Goal: Information Seeking & Learning: Learn about a topic

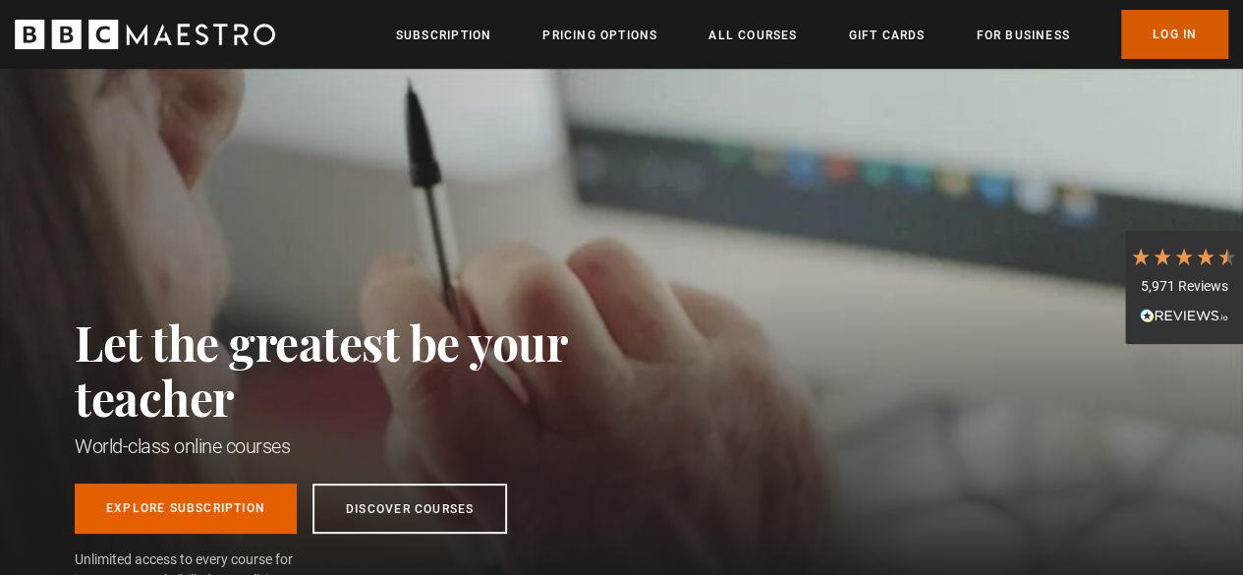
click at [1176, 38] on link "Log In" at bounding box center [1174, 34] width 107 height 49
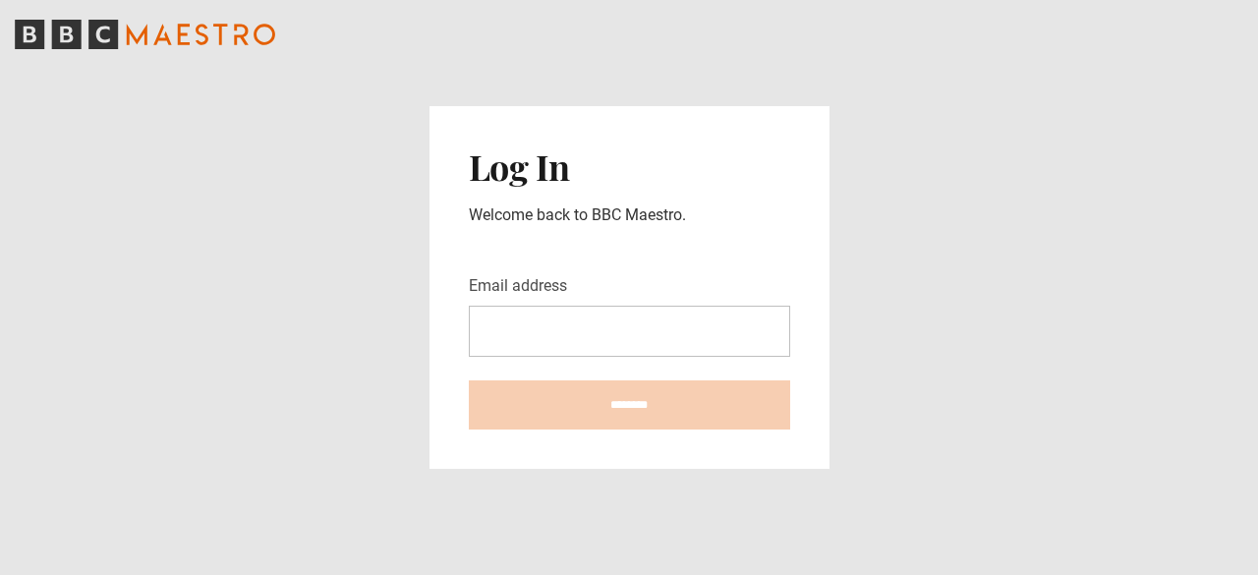
type input "**********"
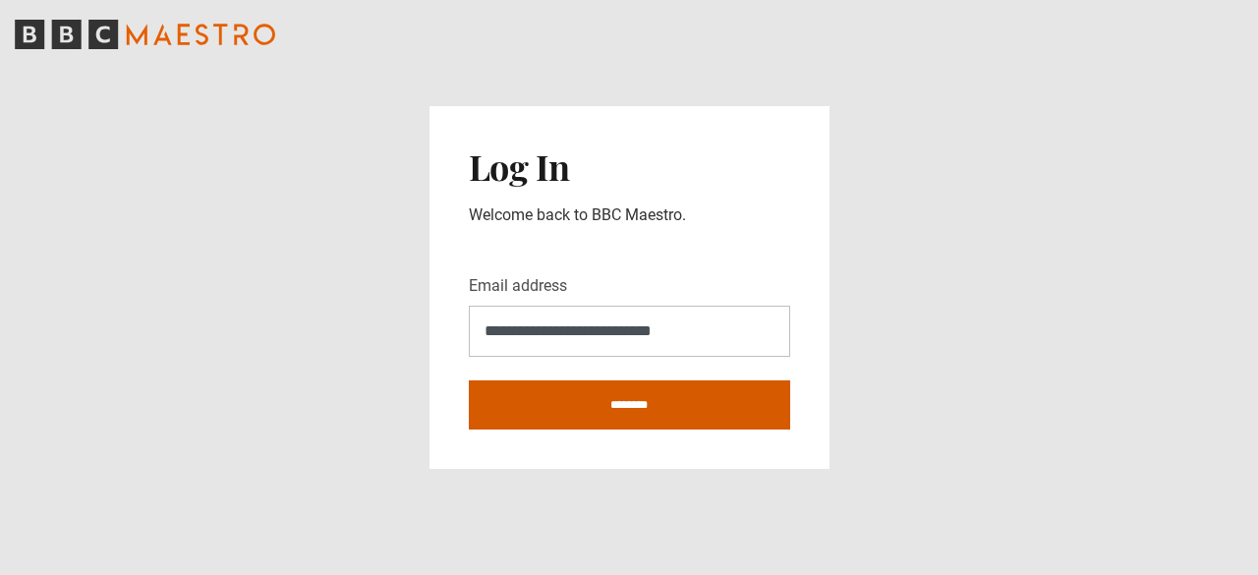
click at [657, 405] on input "********" at bounding box center [629, 404] width 321 height 49
type input "**********"
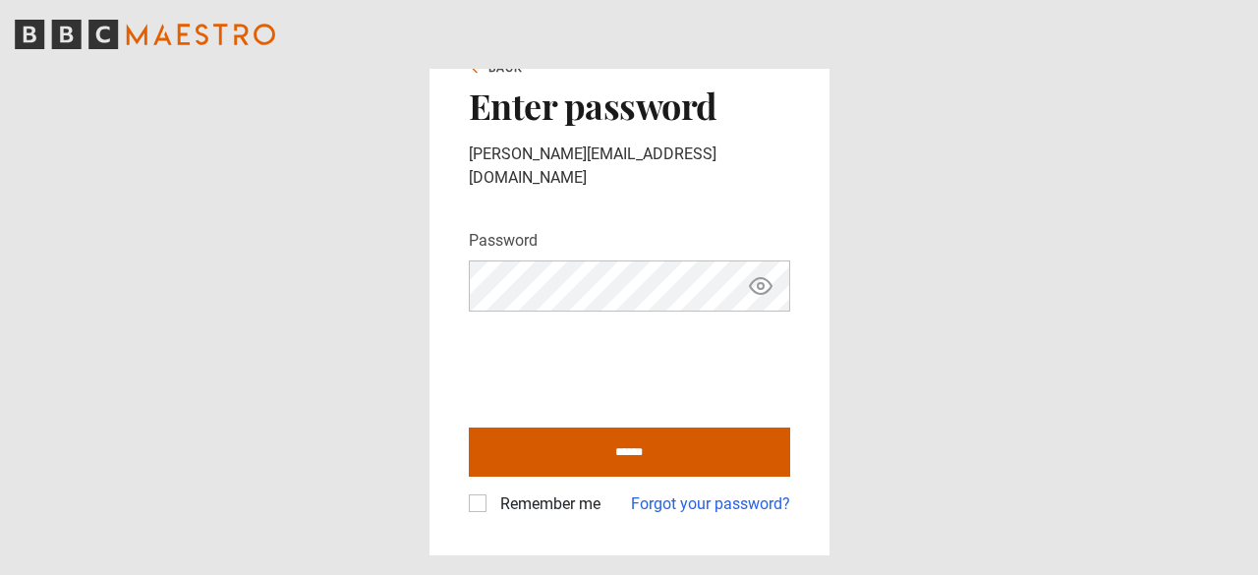
click at [597, 438] on input "******" at bounding box center [629, 452] width 321 height 49
type input "**********"
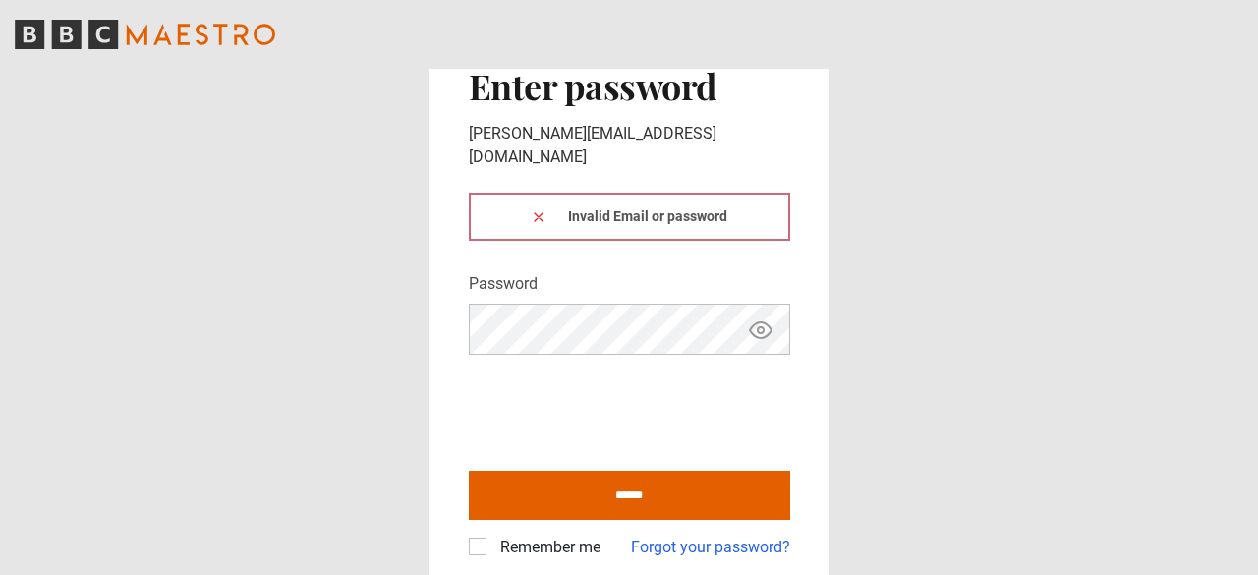
click button at bounding box center [539, 216] width 16 height 21
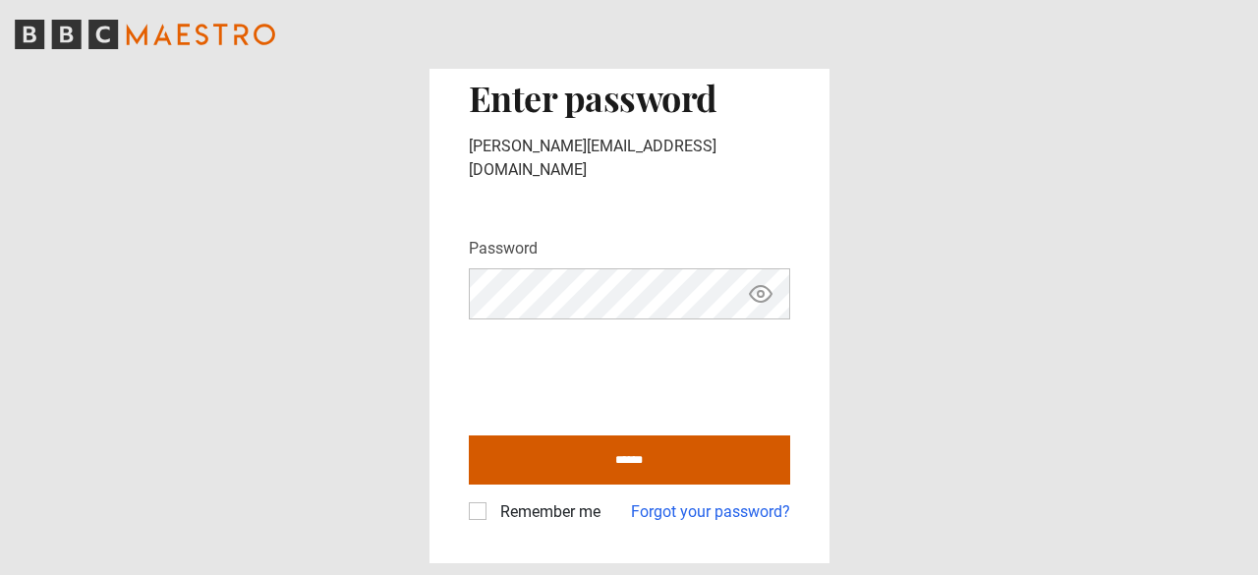
click at [592, 443] on input "******" at bounding box center [629, 459] width 321 height 49
type input "**********"
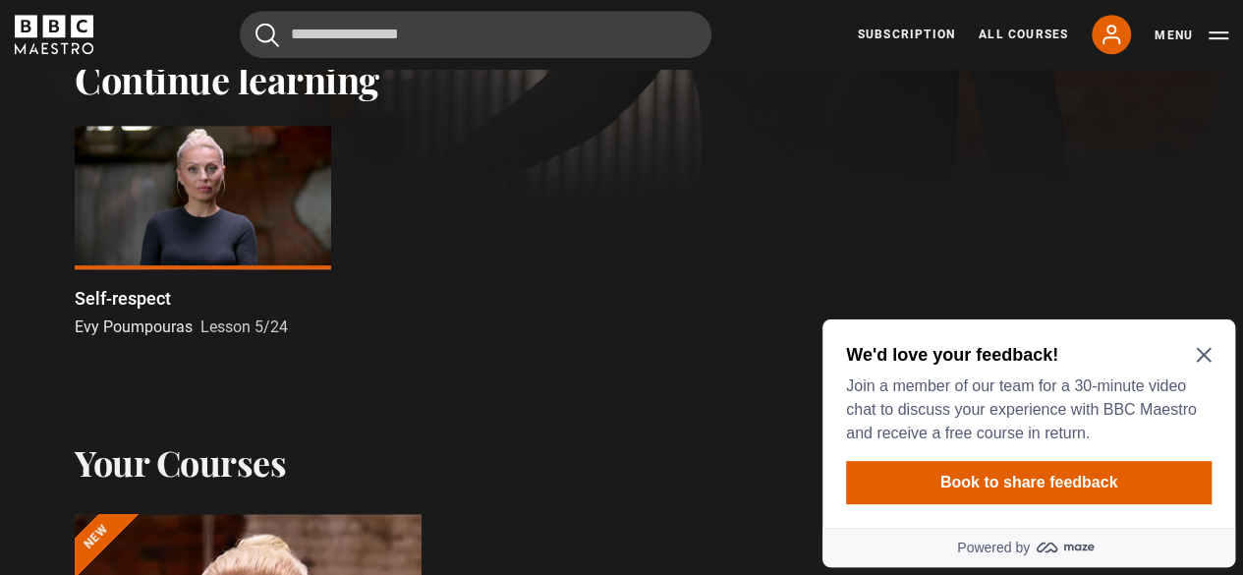
scroll to position [566, 0]
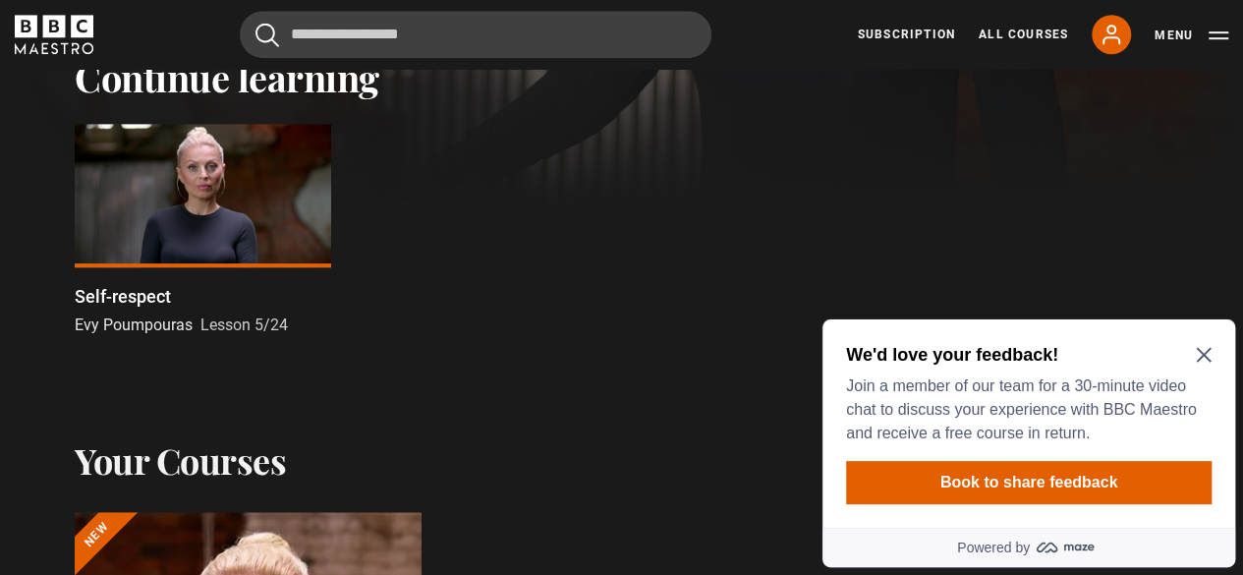
click at [1203, 354] on icon "Close Maze Prompt" at bounding box center [1203, 355] width 15 height 15
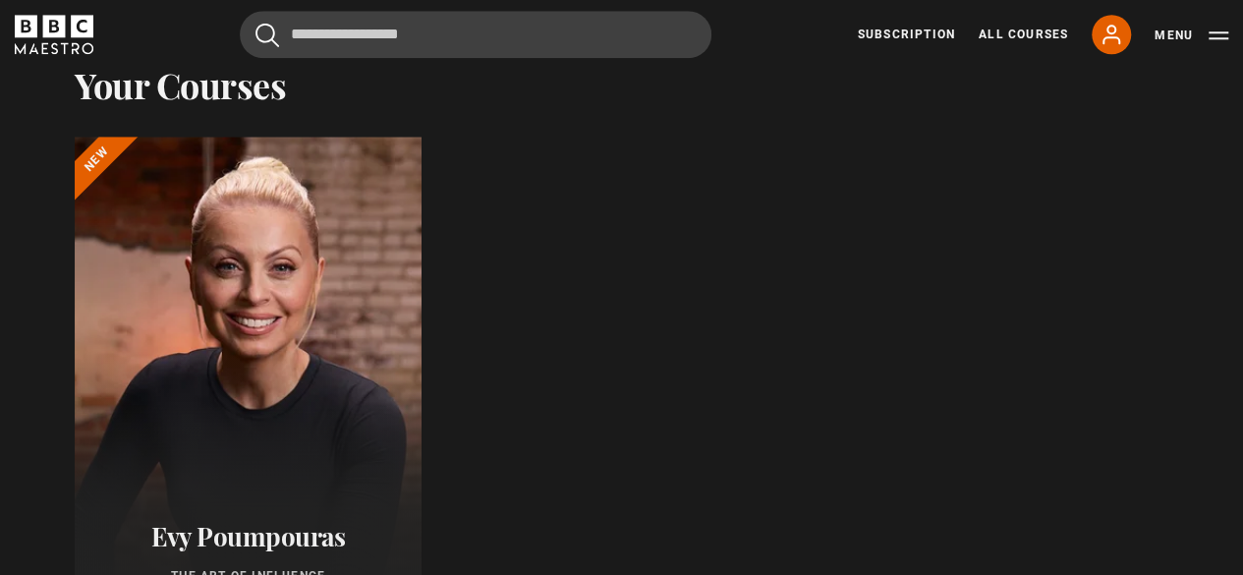
scroll to position [1005, 0]
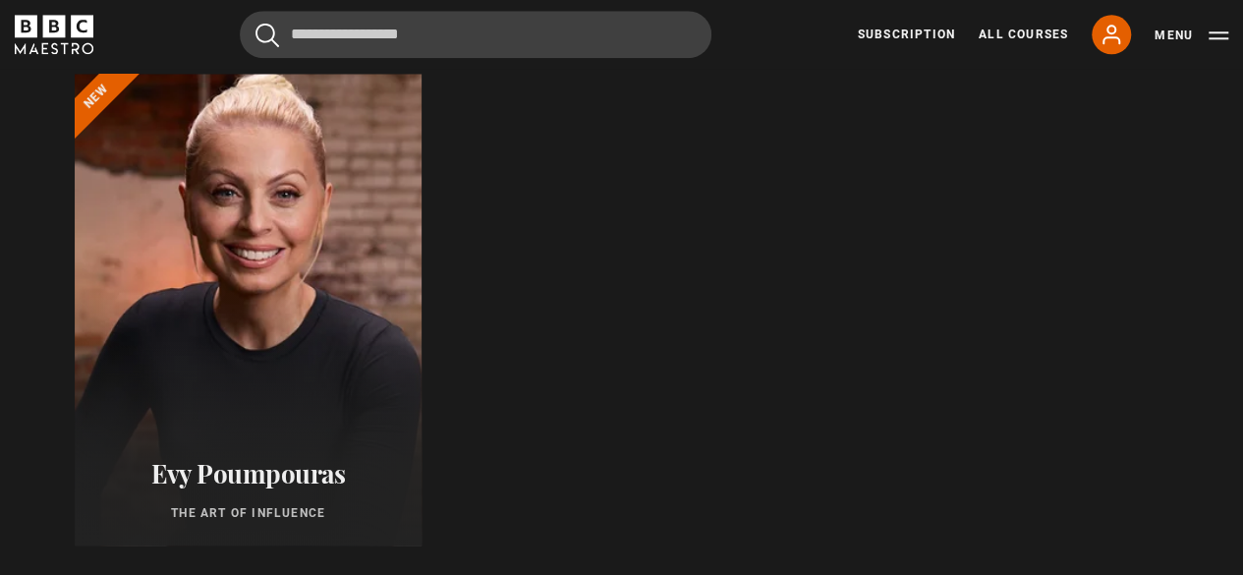
click at [291, 244] on div at bounding box center [248, 309] width 382 height 519
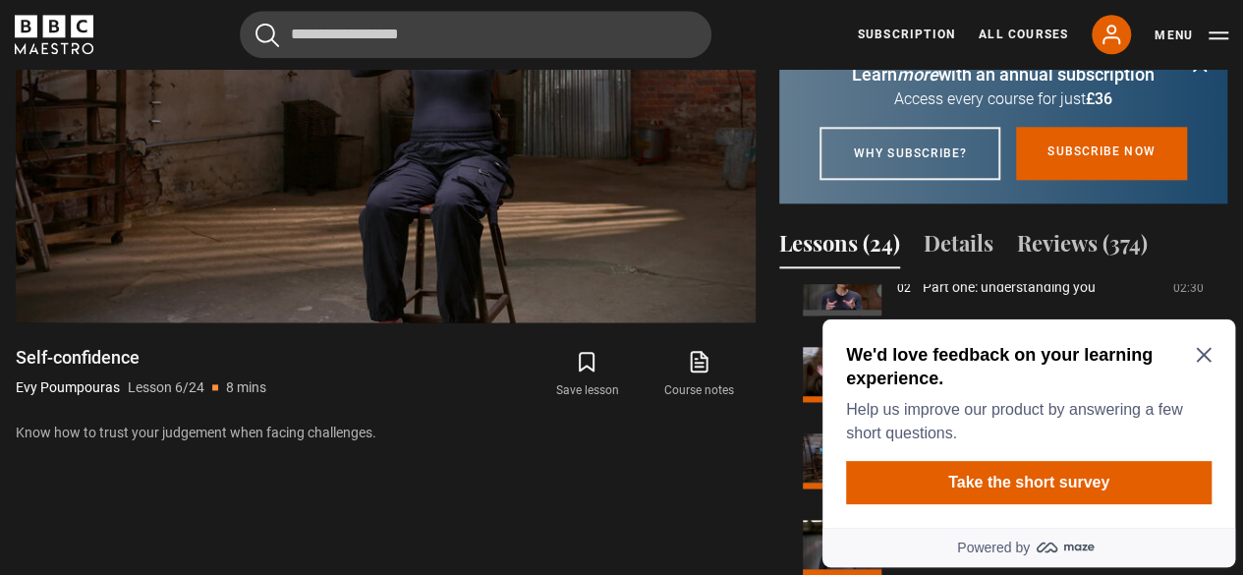
click at [1204, 351] on icon "Close Maze Prompt" at bounding box center [1204, 355] width 16 height 16
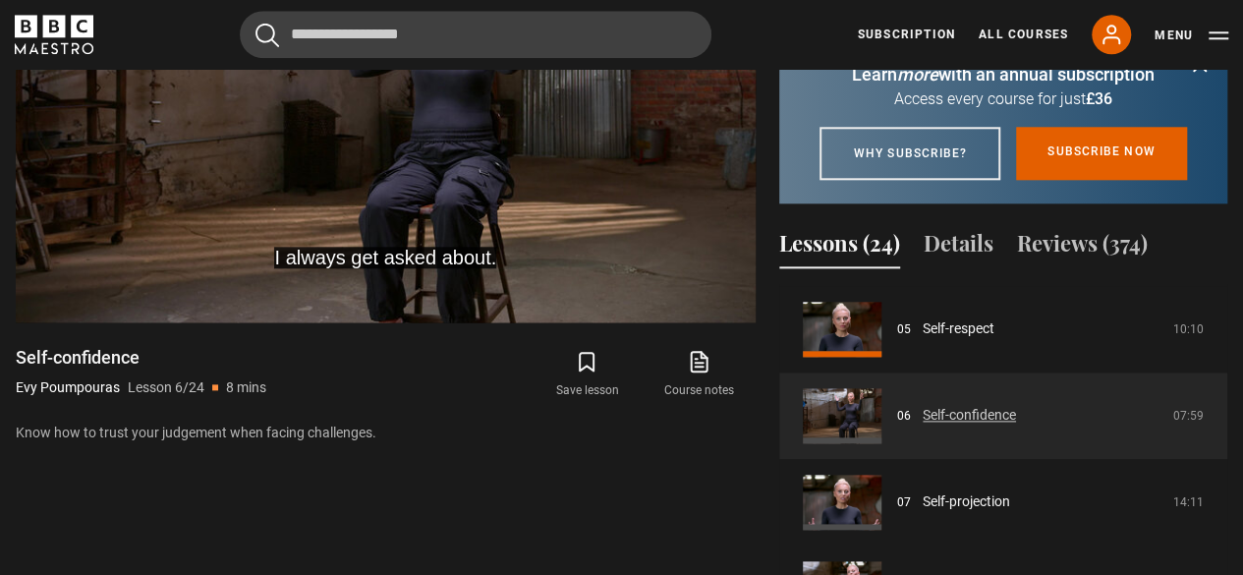
scroll to position [431, 0]
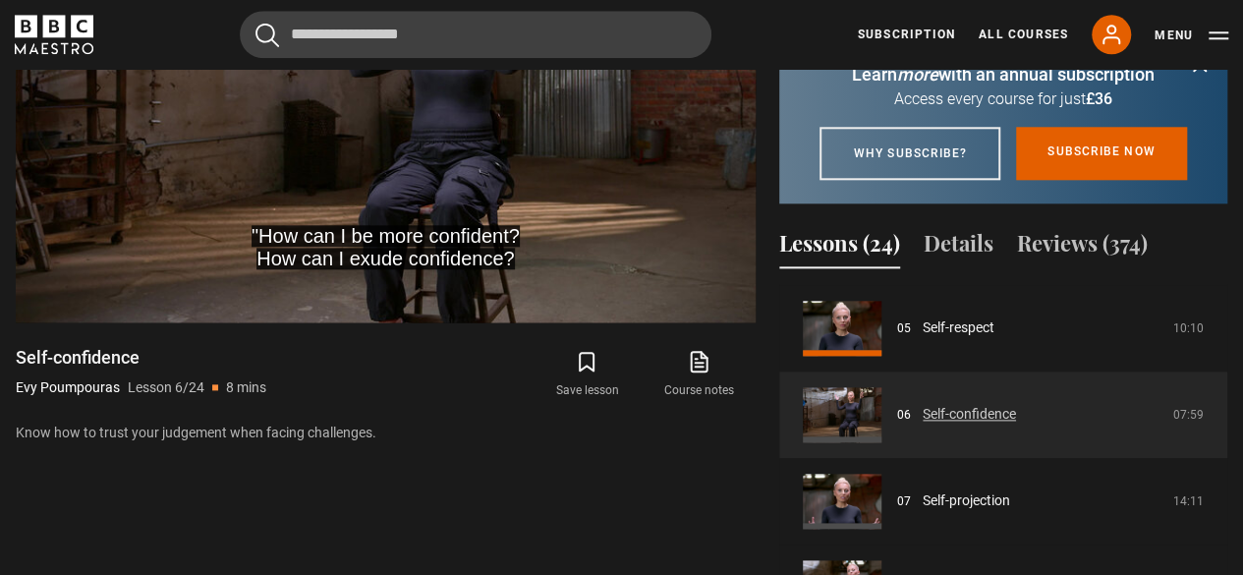
click at [990, 425] on link "Self-confidence" at bounding box center [969, 414] width 93 height 21
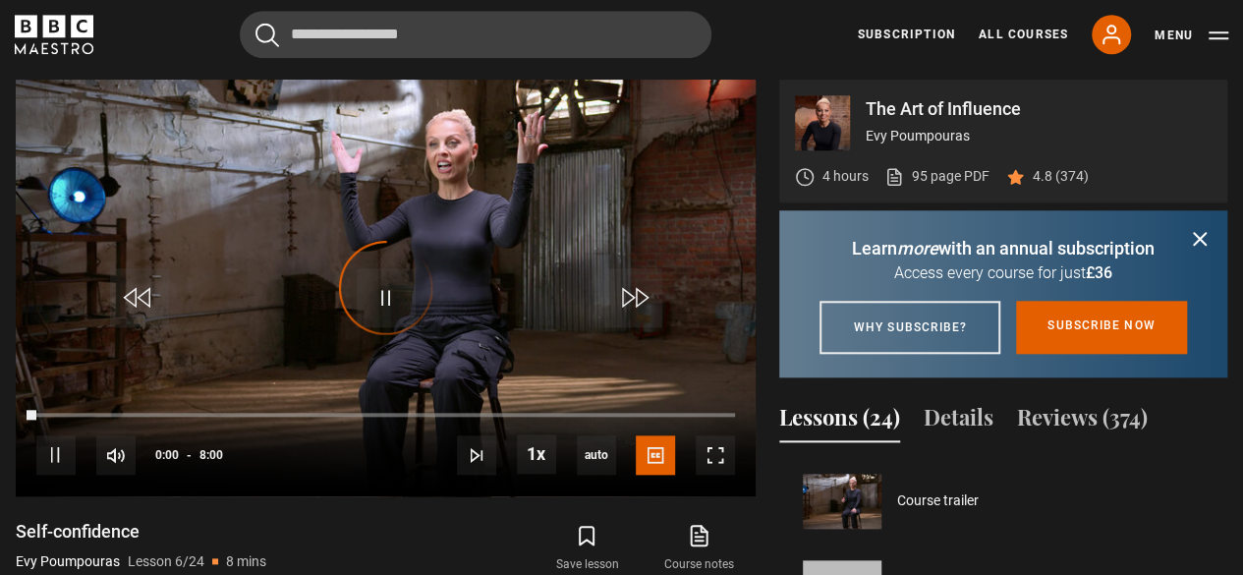
scroll to position [432, 0]
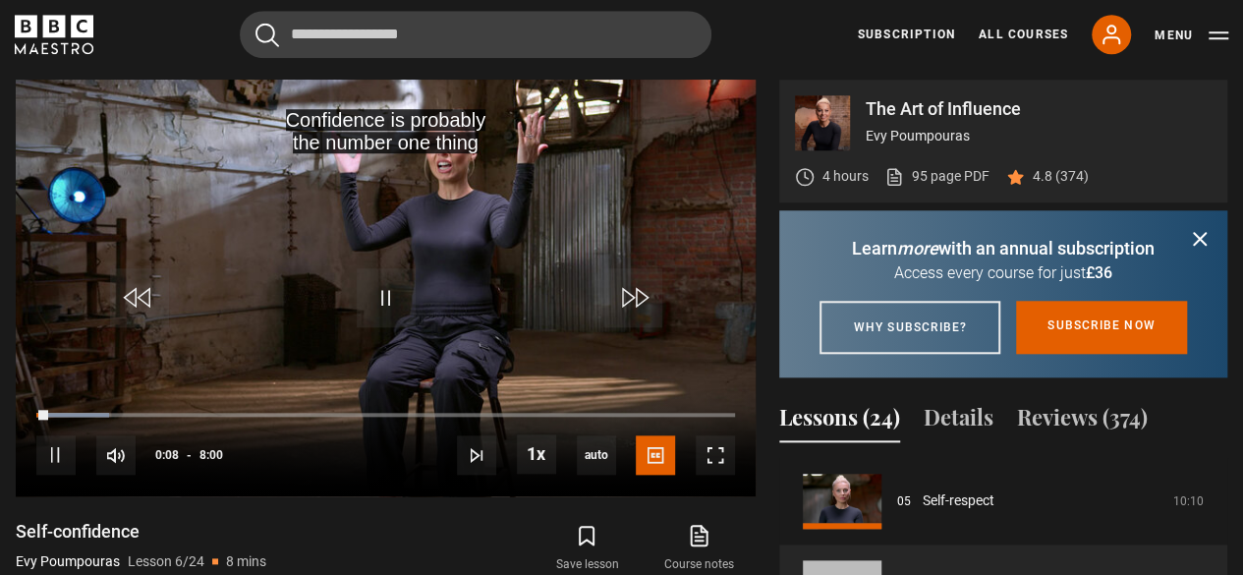
click at [1203, 234] on icon "submit" at bounding box center [1200, 239] width 12 height 12
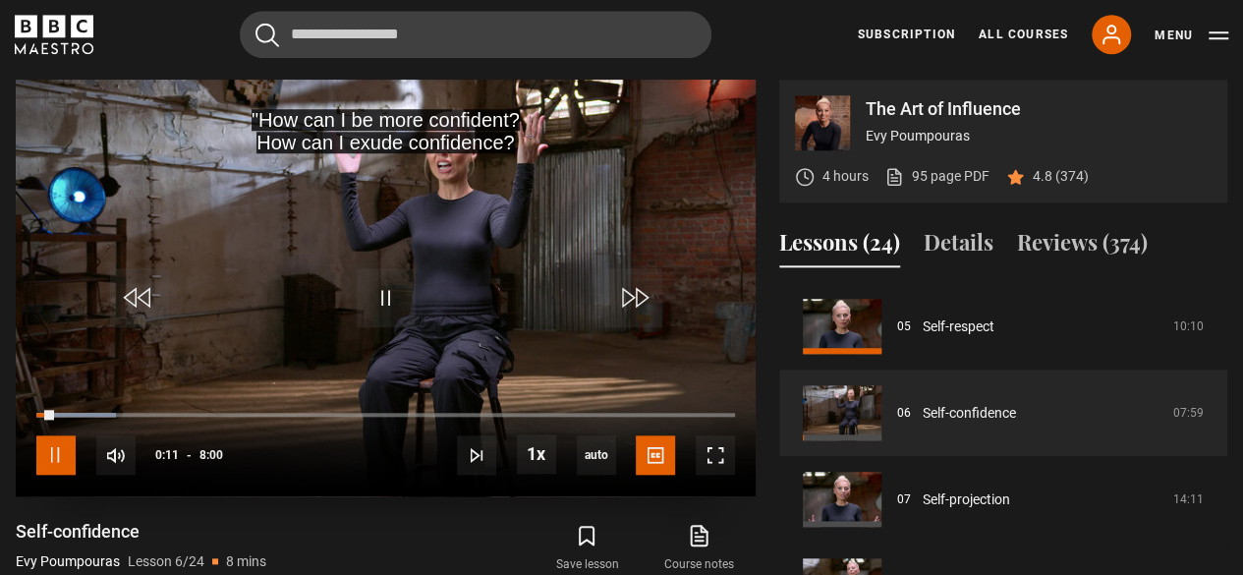
click at [49, 459] on span "Video Player" at bounding box center [55, 454] width 39 height 39
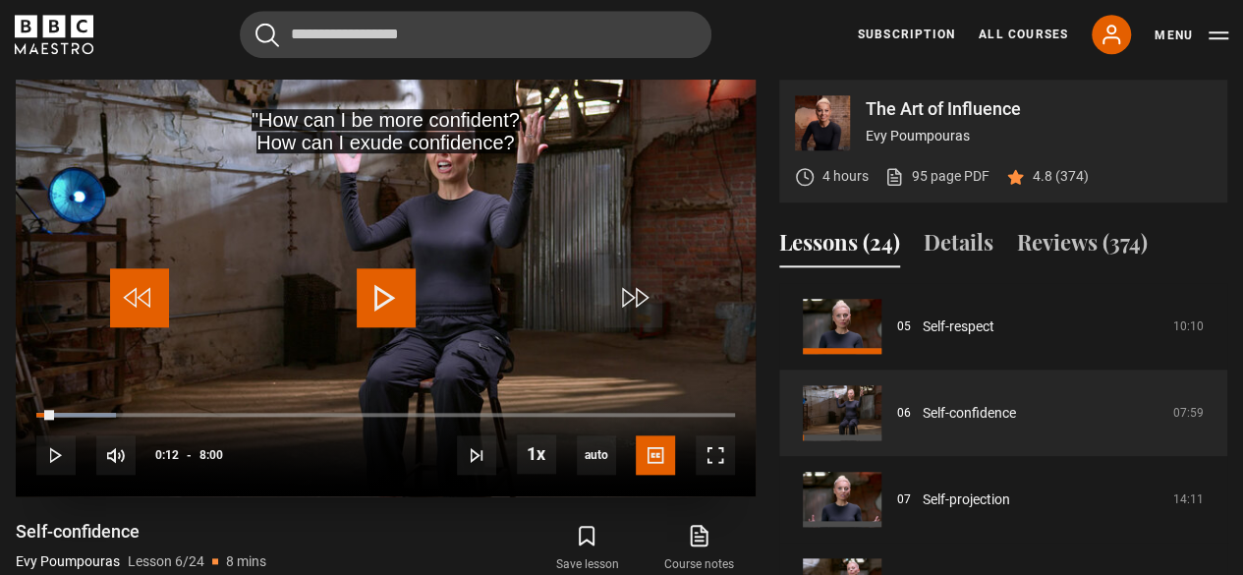
click at [144, 295] on span "Video Player" at bounding box center [139, 297] width 59 height 59
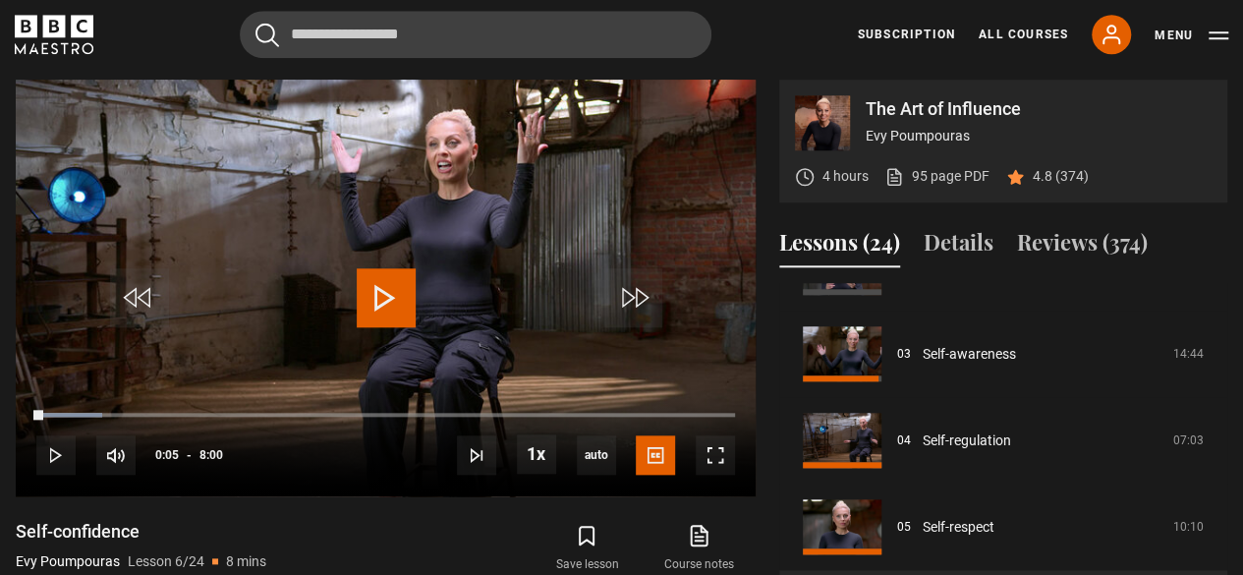
scroll to position [250, 0]
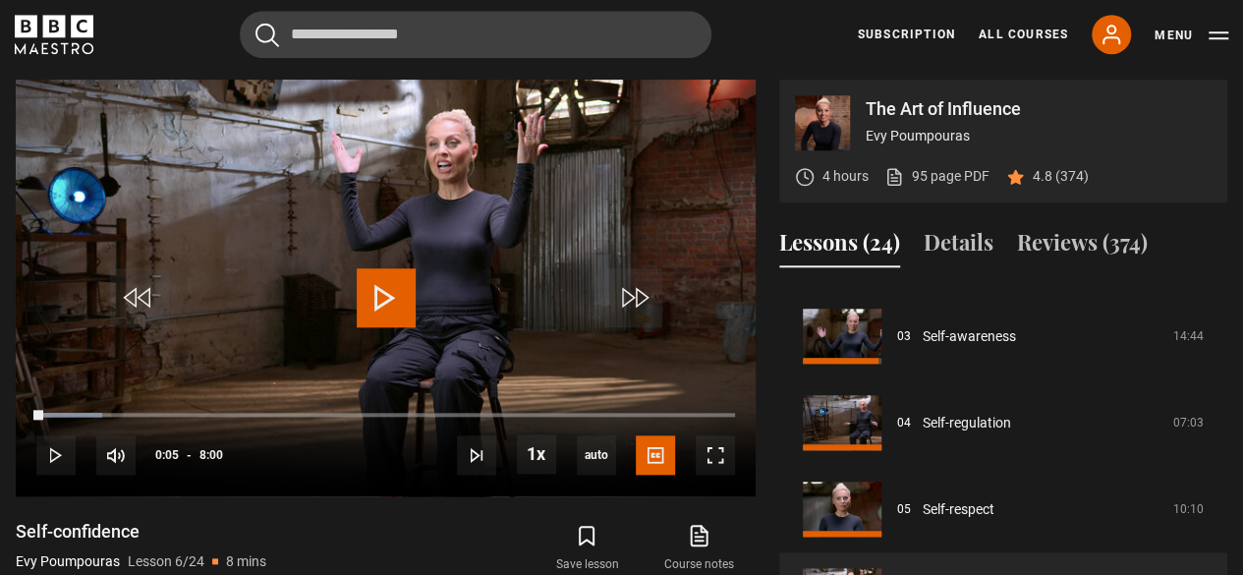
click at [372, 526] on div "Self-confidence Evy Poumpouras Lesson 6/24 8 mins" at bounding box center [202, 548] width 373 height 57
click at [715, 465] on span "Video Player" at bounding box center [715, 454] width 39 height 39
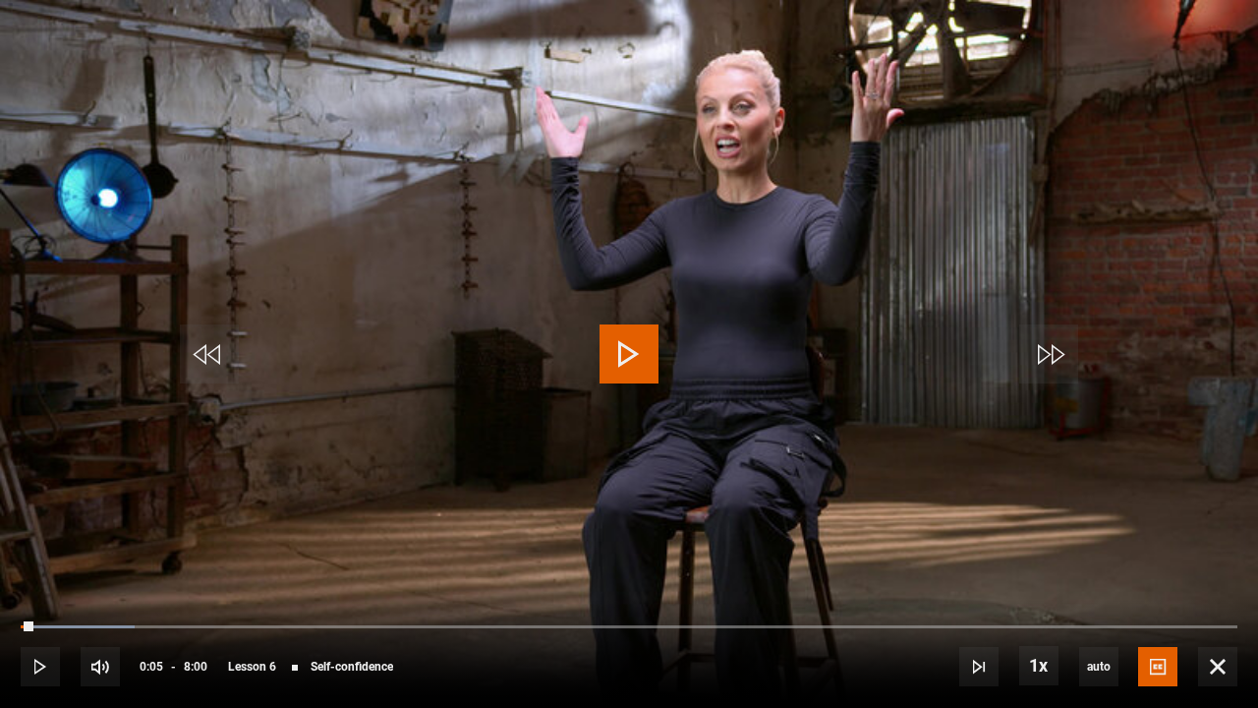
click at [625, 352] on span "Video Player" at bounding box center [629, 353] width 59 height 59
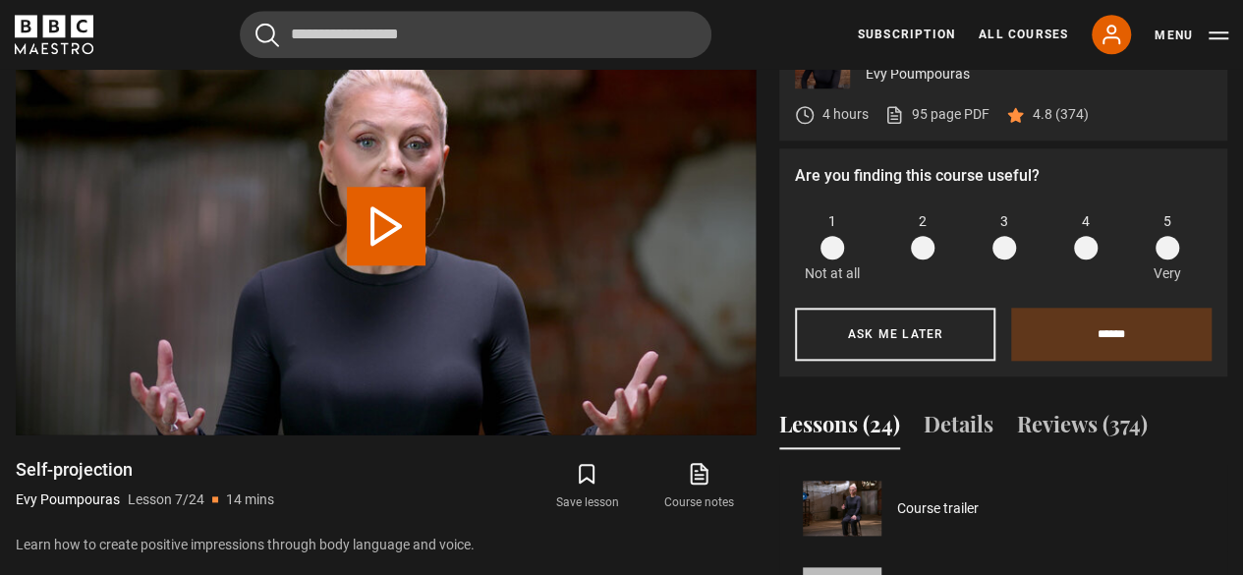
scroll to position [519, 0]
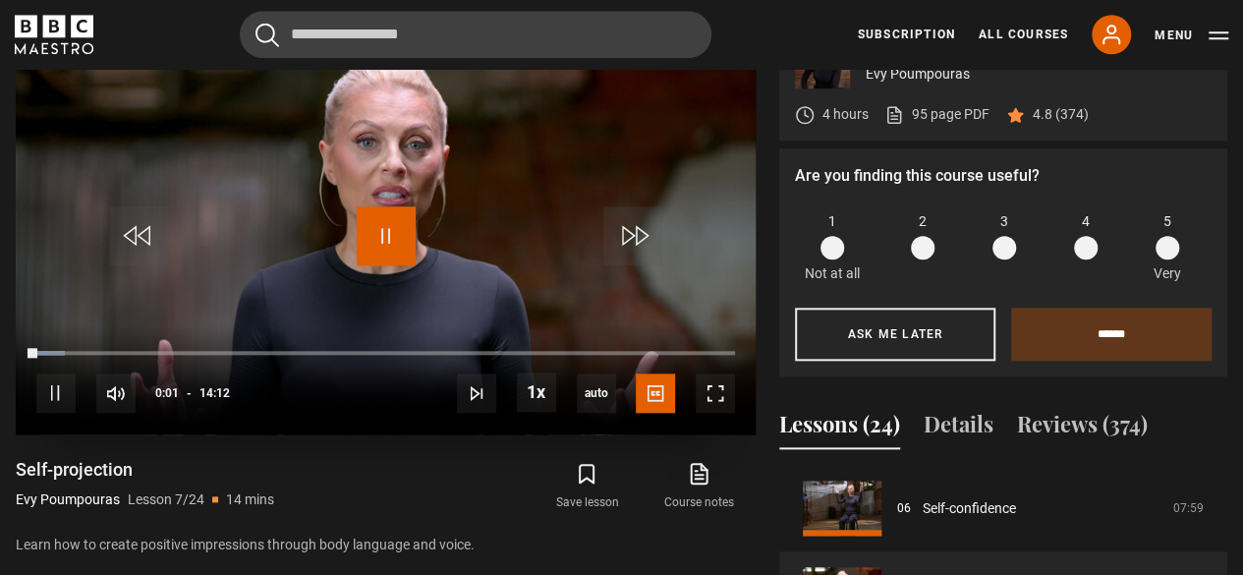
click at [380, 241] on span "Video Player" at bounding box center [386, 235] width 59 height 59
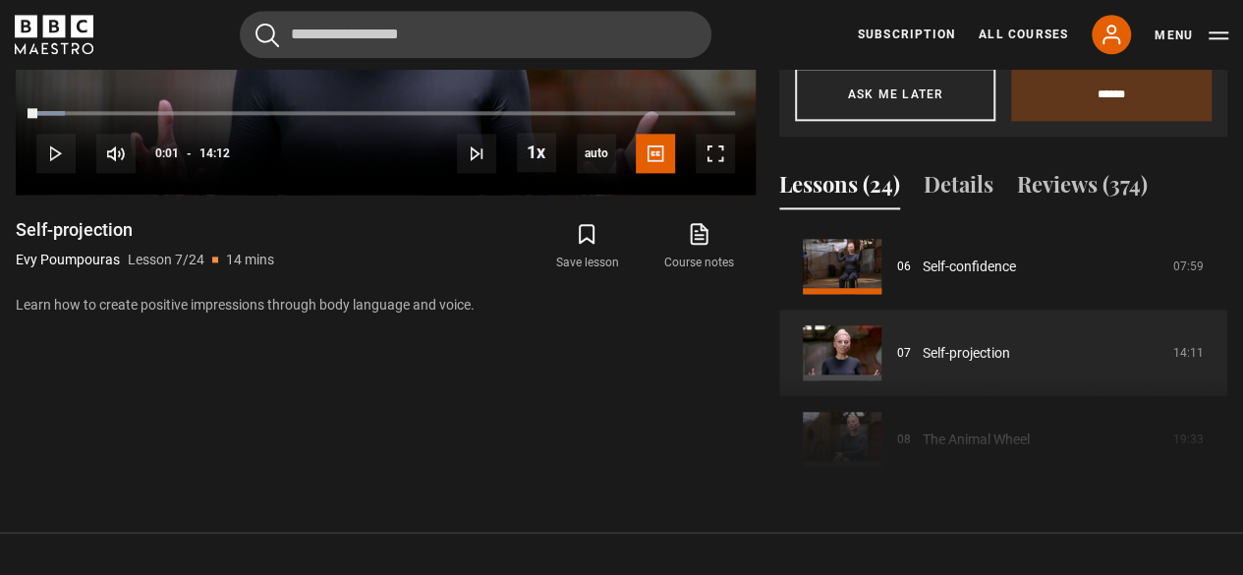
scroll to position [527, 0]
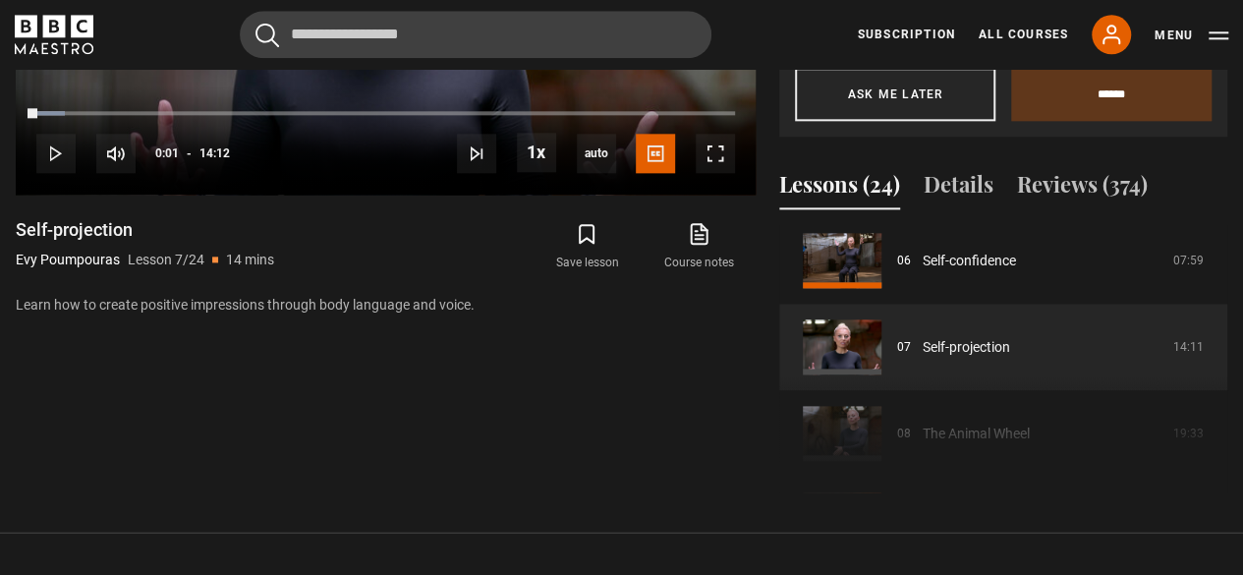
click at [551, 380] on div "Video Player is loading. Play Lesson Self-projection 10s Skip Back 10 seconds P…" at bounding box center [386, 135] width 740 height 715
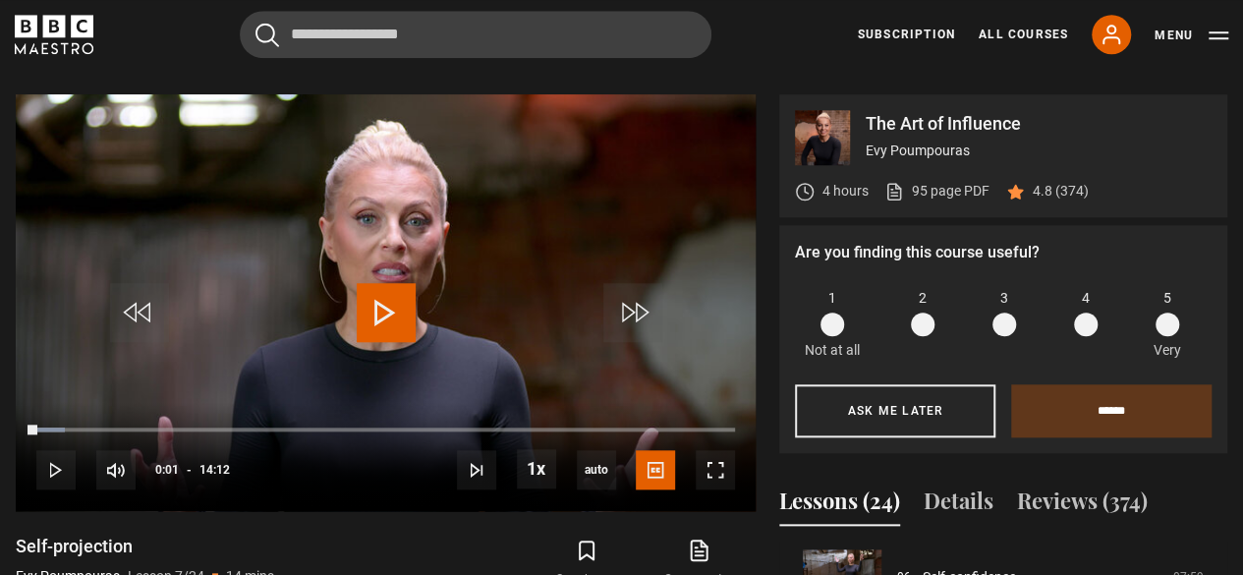
scroll to position [784, 0]
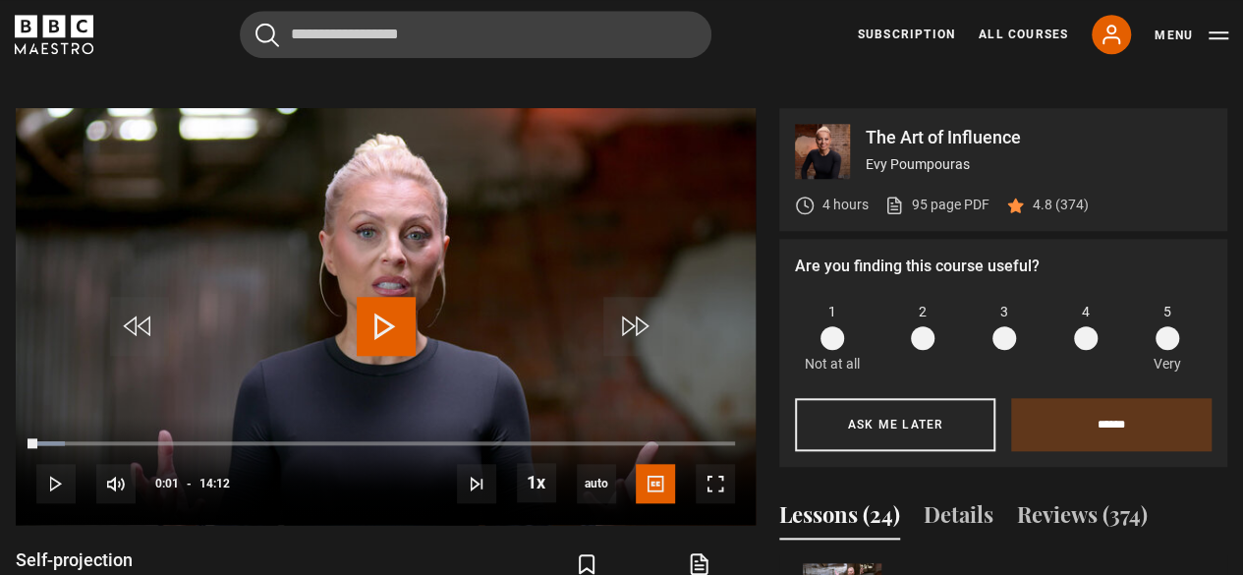
click at [383, 546] on div "Video Player is loading. Play Lesson Self-projection 10s Skip Back 10 seconds P…" at bounding box center [386, 465] width 740 height 715
click at [393, 310] on span "Video Player" at bounding box center [386, 326] width 59 height 59
click at [707, 501] on span "Video Player" at bounding box center [715, 483] width 39 height 39
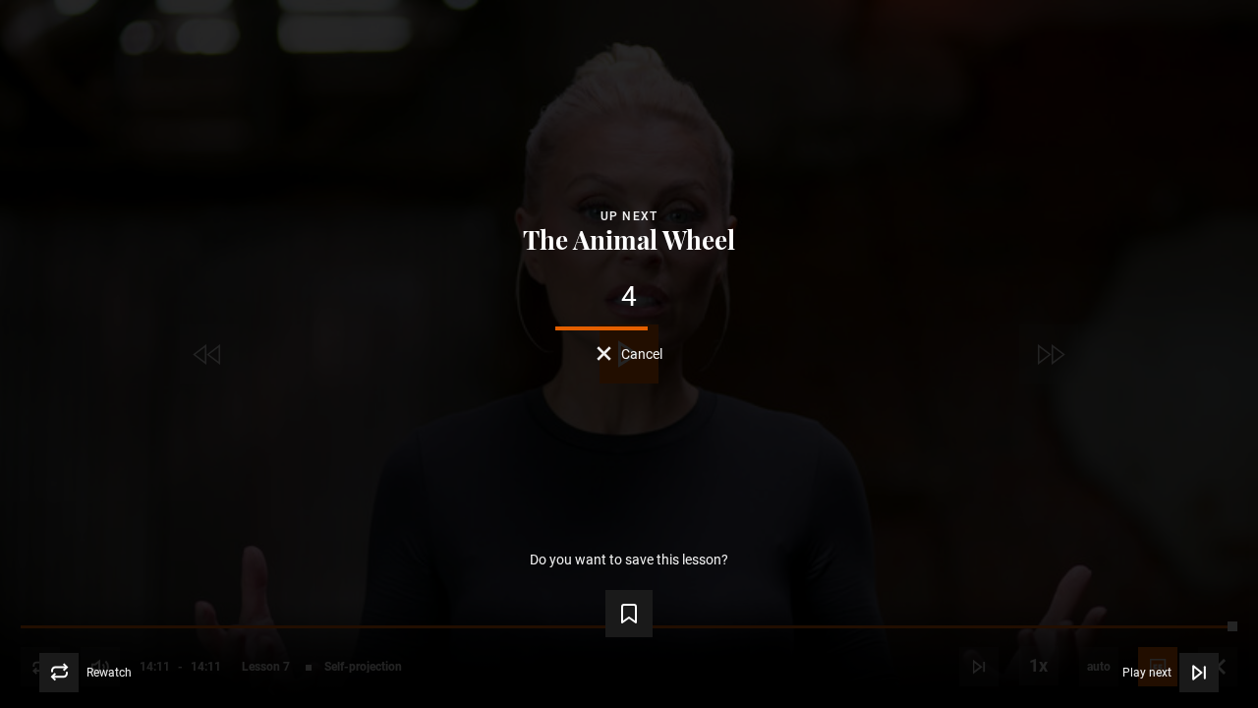
click at [612, 359] on button "Cancel" at bounding box center [630, 353] width 66 height 15
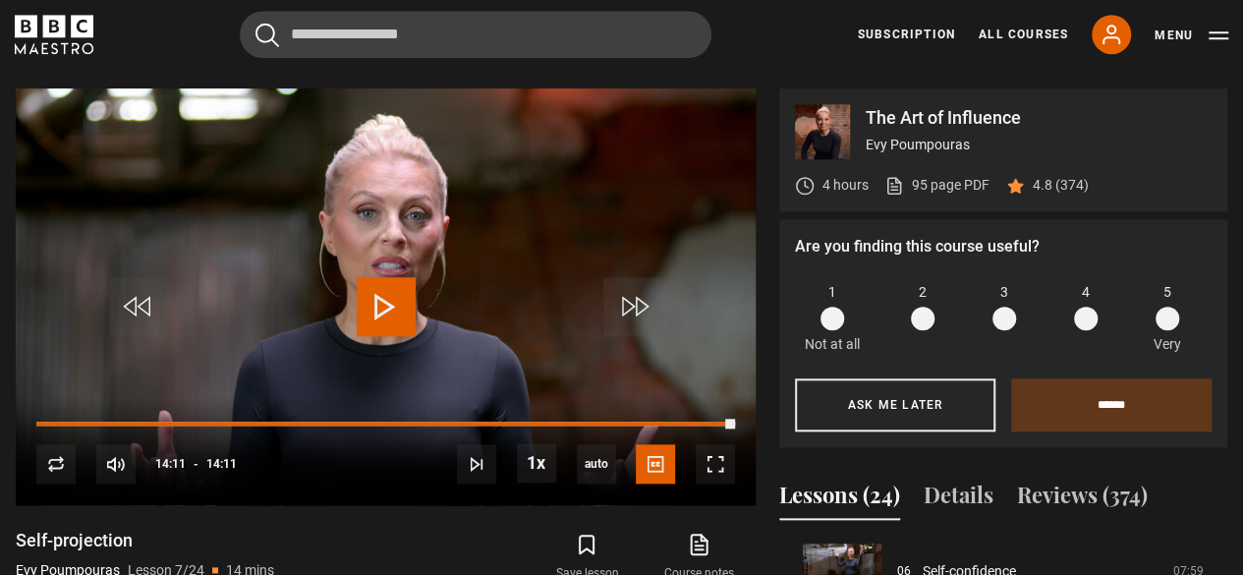
scroll to position [810, 0]
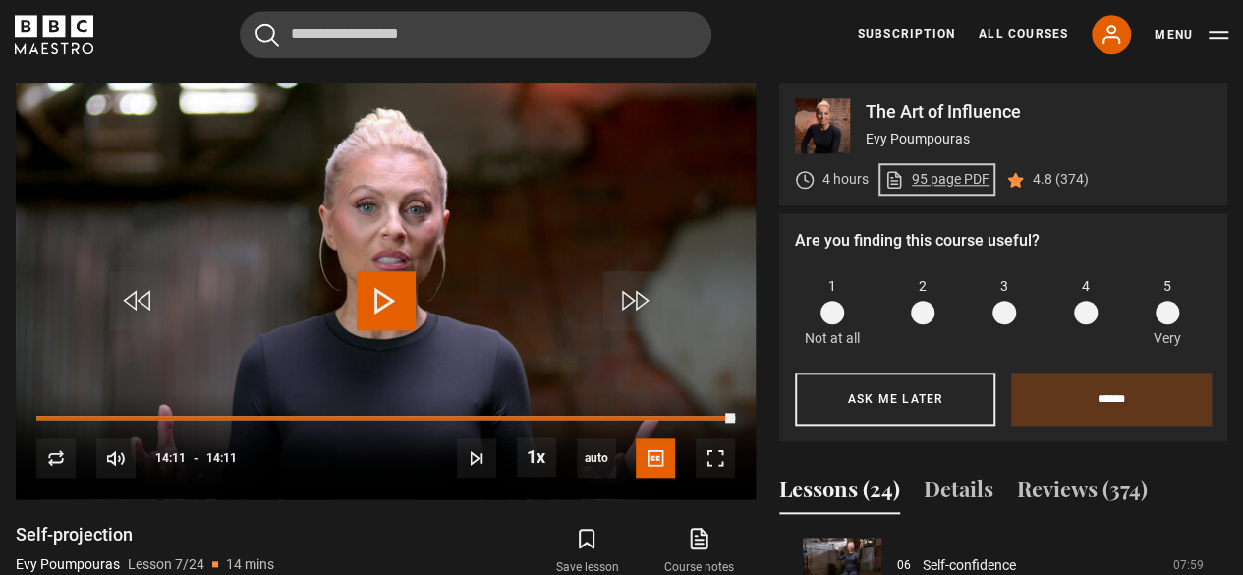
click at [955, 182] on link "95 page PDF (opens in new tab)" at bounding box center [937, 179] width 105 height 21
click at [1047, 30] on link "All Courses" at bounding box center [1023, 35] width 89 height 18
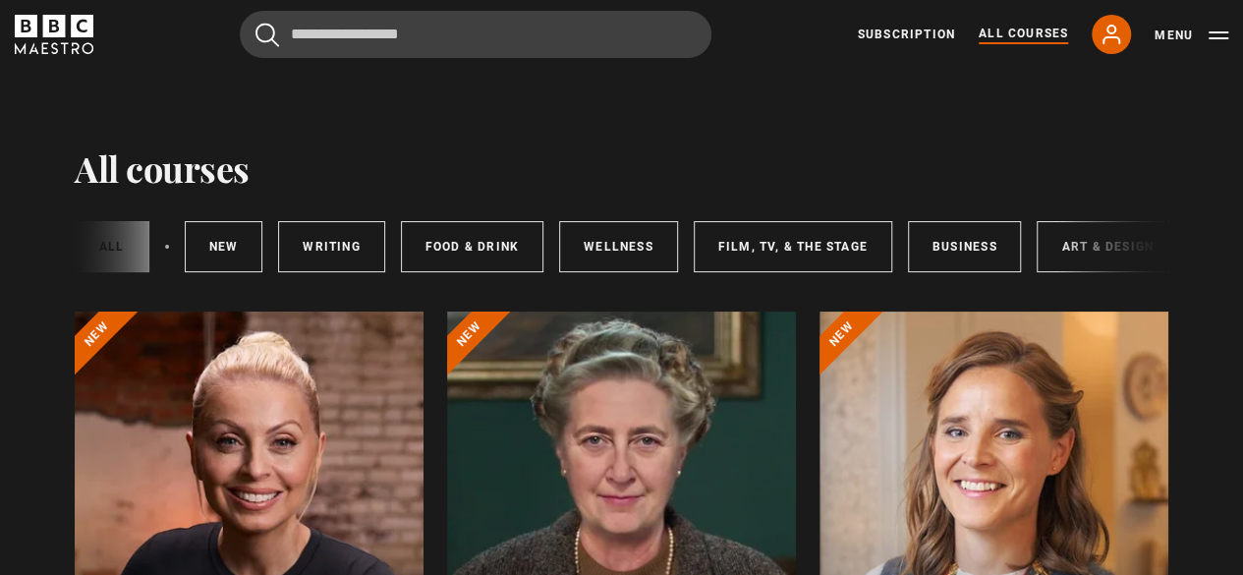
scroll to position [0, 310]
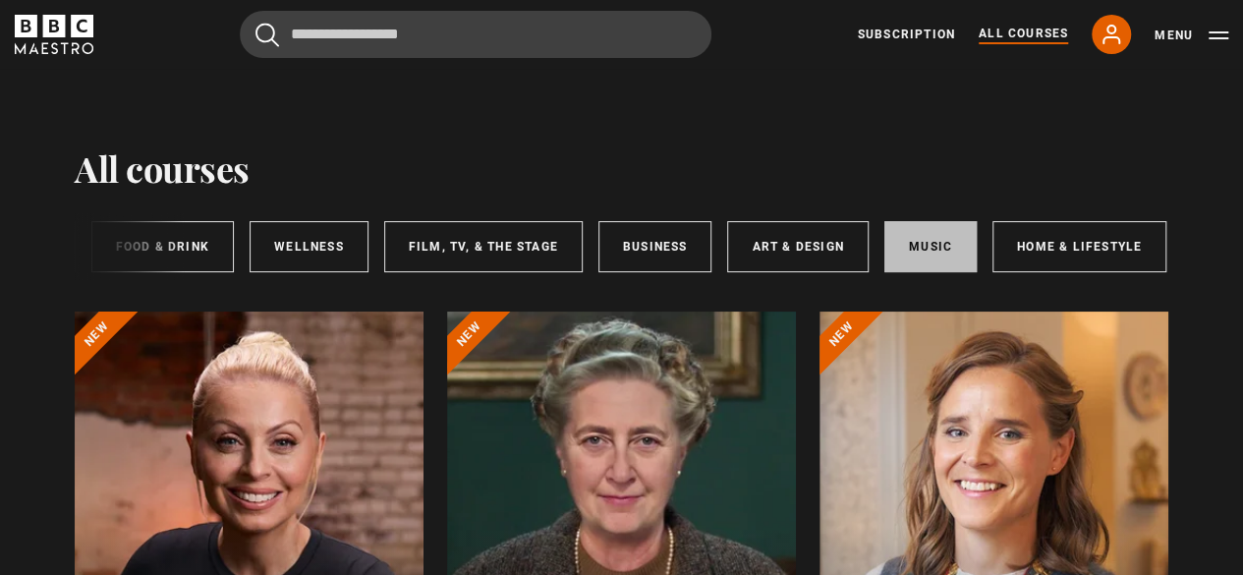
click at [921, 241] on link "Music" at bounding box center [931, 246] width 92 height 51
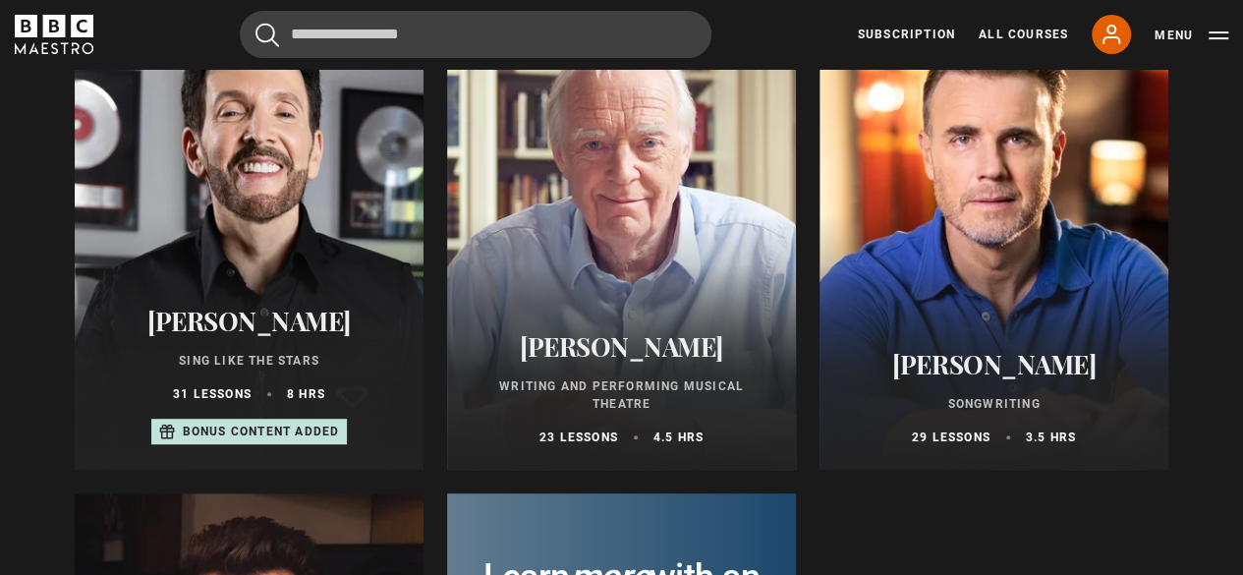
scroll to position [277, 0]
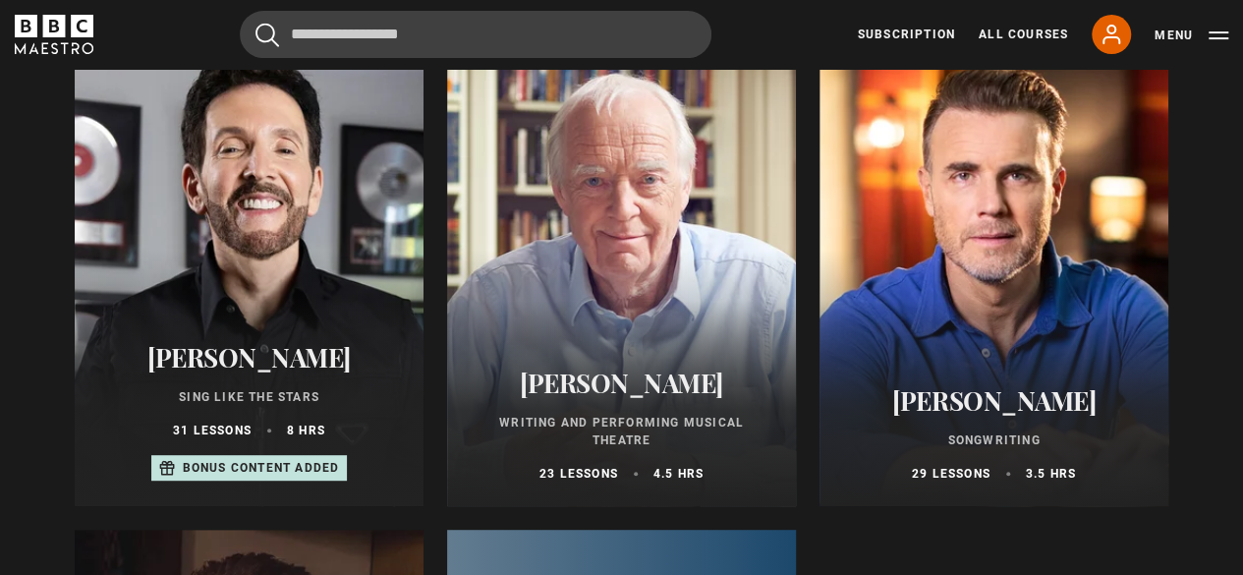
click at [287, 219] on div at bounding box center [249, 270] width 349 height 472
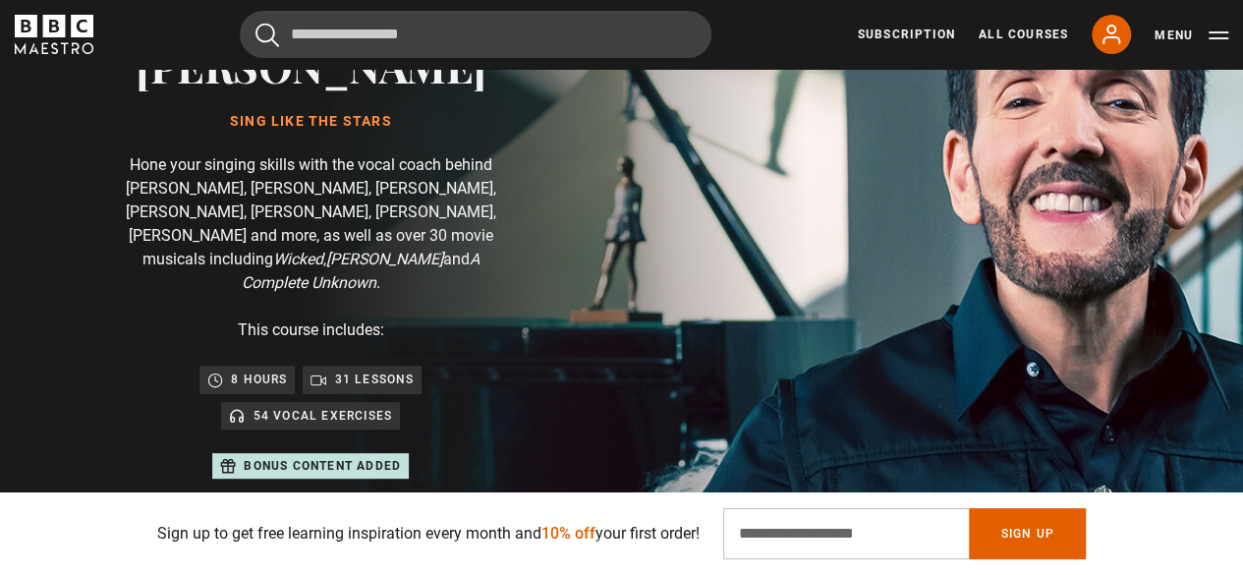
scroll to position [105, 0]
